Goal: Task Accomplishment & Management: Use online tool/utility

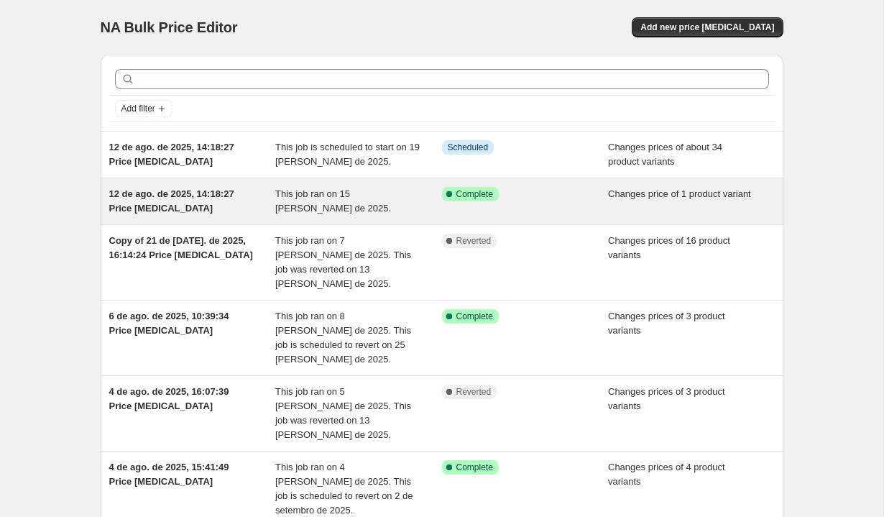
click at [214, 203] on div "12 de ago. de 2025, 14:18:27 Price [MEDICAL_DATA]" at bounding box center [192, 201] width 167 height 29
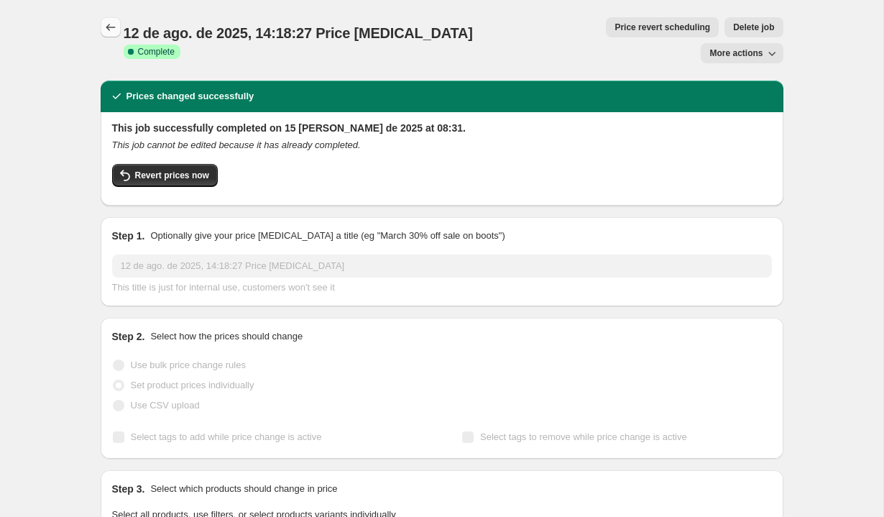
click at [111, 26] on icon "Price change jobs" at bounding box center [111, 27] width 14 height 14
